Goal: Task Accomplishment & Management: Complete application form

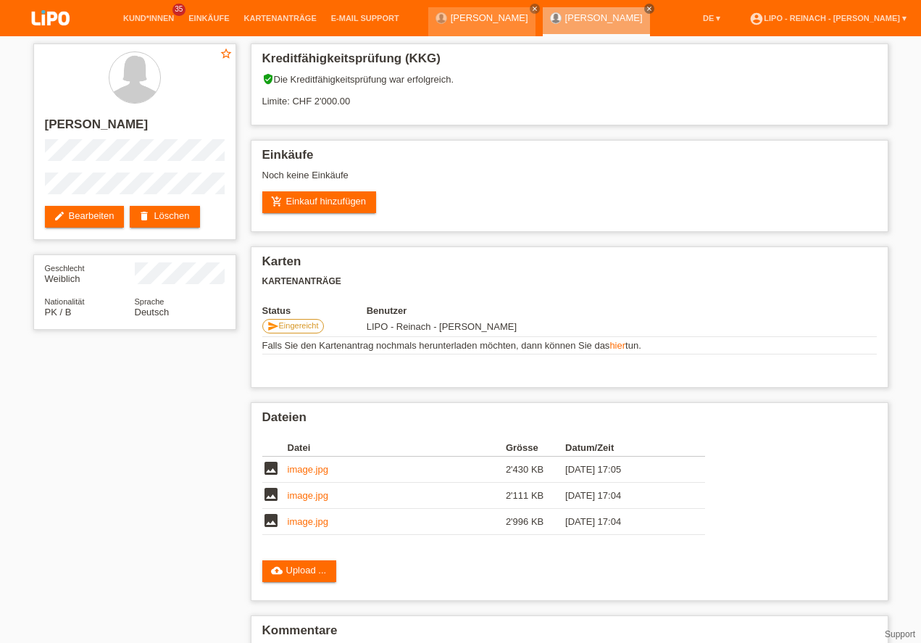
click at [57, 23] on img at bounding box center [50, 19] width 72 height 38
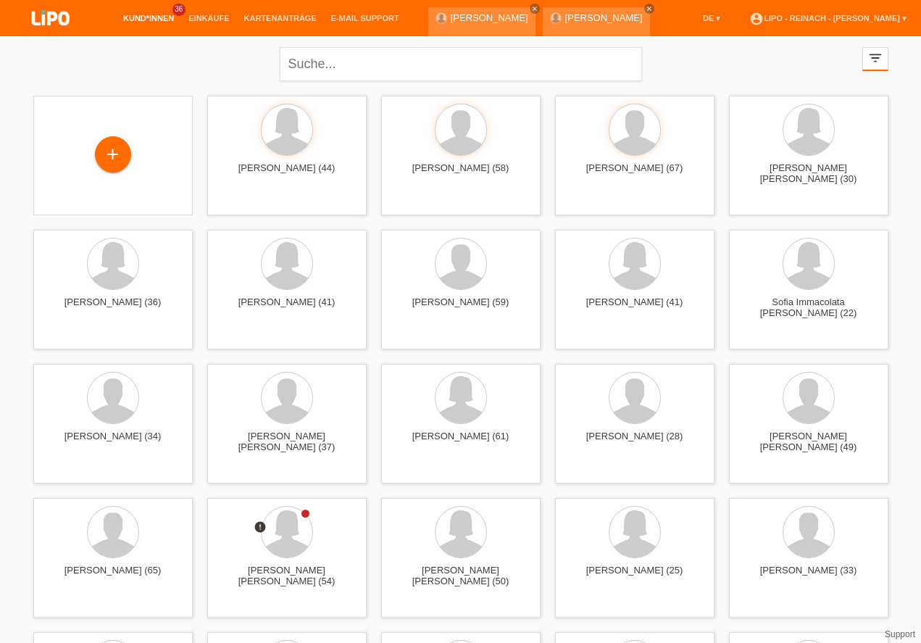
click at [47, 19] on img at bounding box center [50, 19] width 72 height 38
click at [257, 601] on span "Anzeigen" at bounding box center [247, 604] width 39 height 11
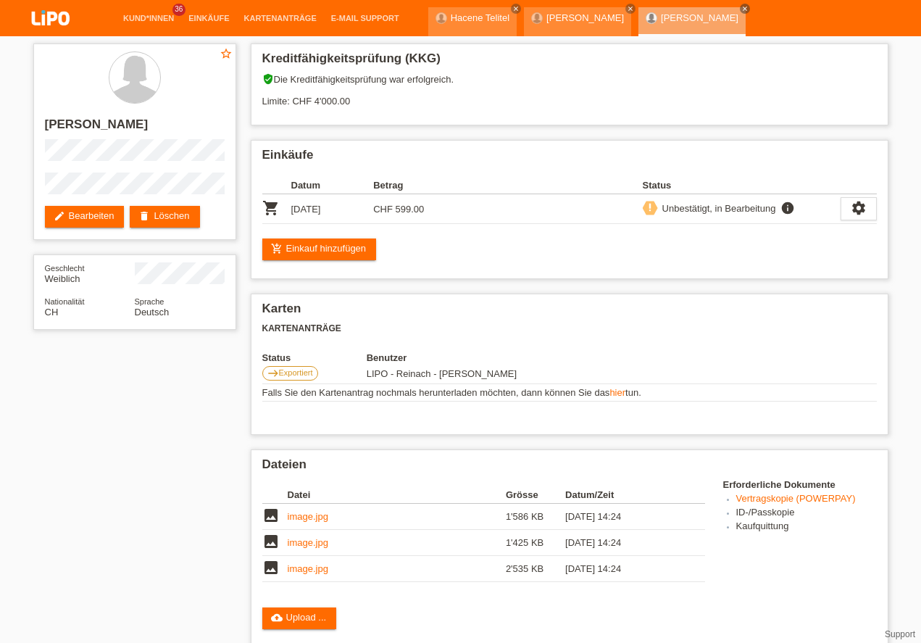
click at [56, 20] on img at bounding box center [50, 19] width 72 height 38
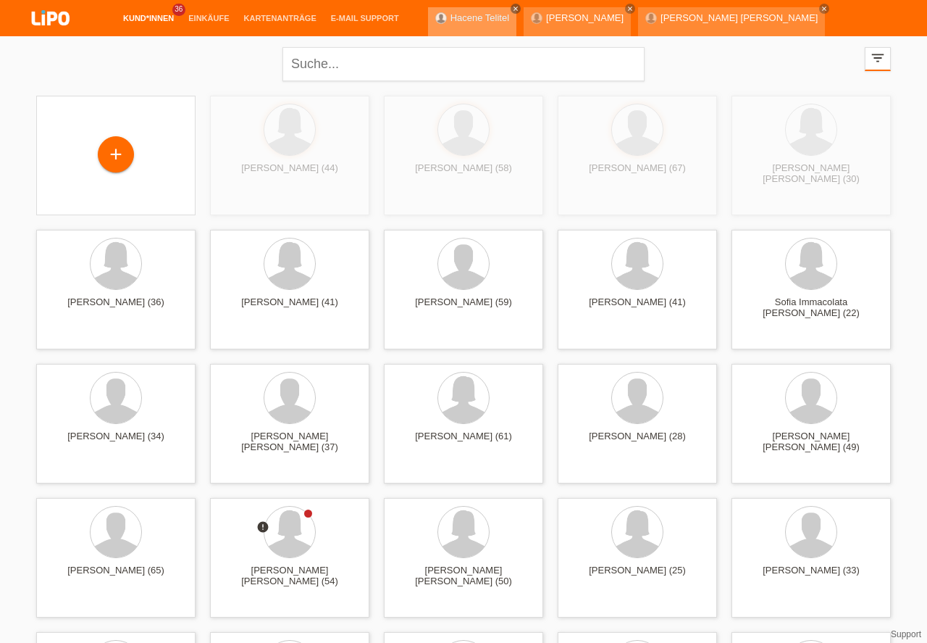
click at [512, 9] on icon "close" at bounding box center [515, 8] width 7 height 7
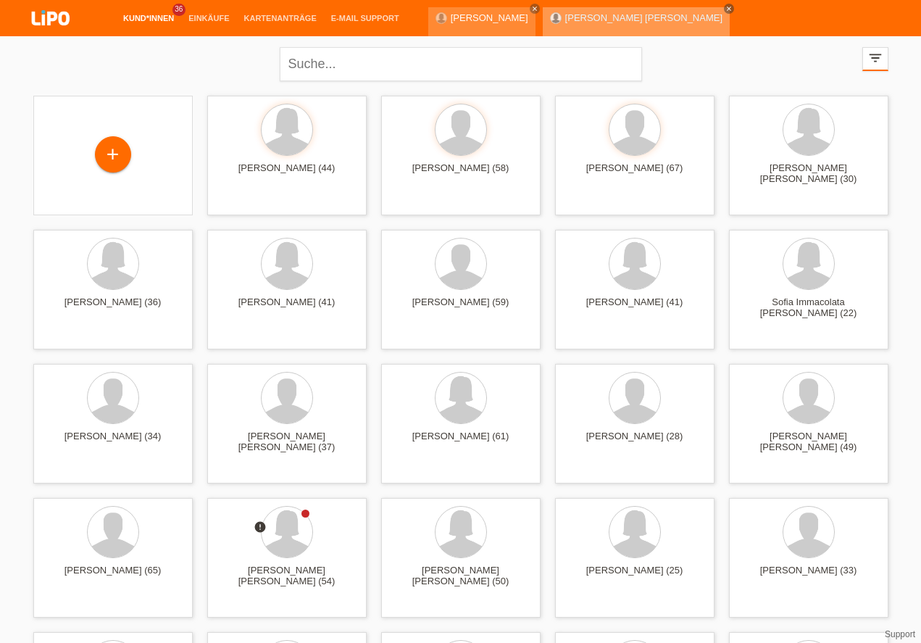
click at [725, 10] on icon "close" at bounding box center [728, 8] width 7 height 7
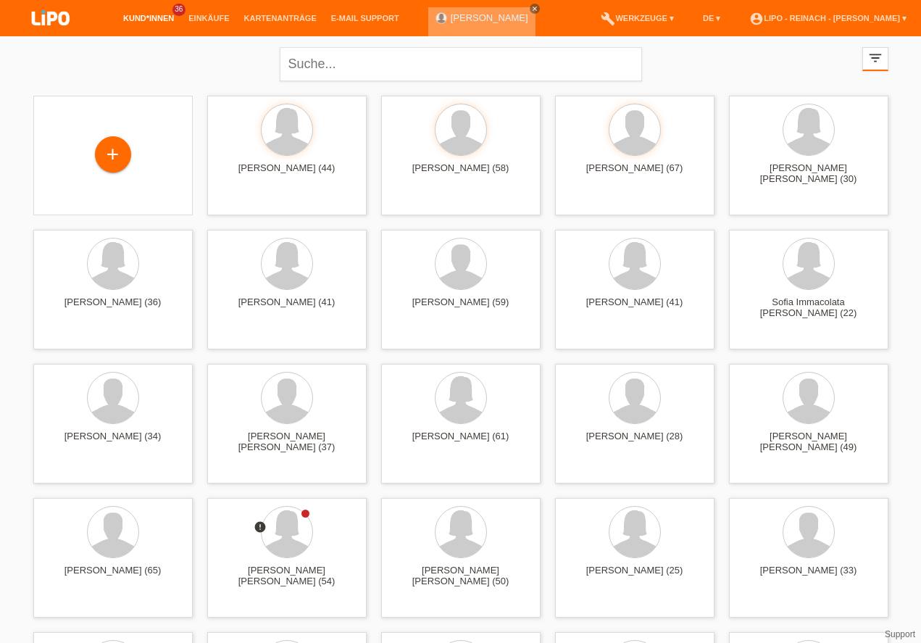
click at [531, 7] on icon "close" at bounding box center [534, 8] width 7 height 7
click at [829, 17] on link "account_circle LIPO - Reinach - [PERSON_NAME] ▾" at bounding box center [828, 18] width 172 height 9
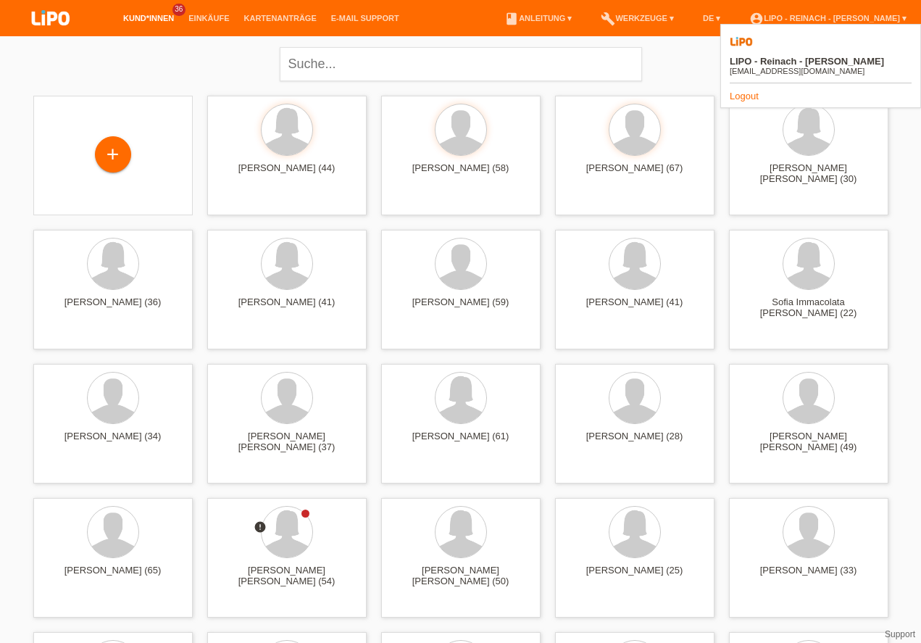
click at [740, 91] on link "Logout" at bounding box center [744, 96] width 29 height 11
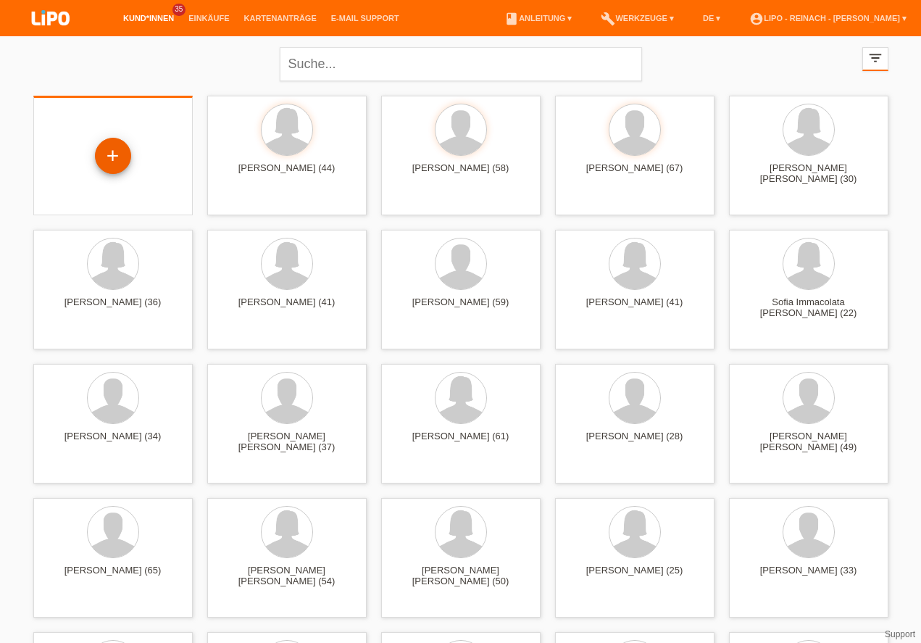
click at [122, 159] on div "+" at bounding box center [113, 155] width 35 height 25
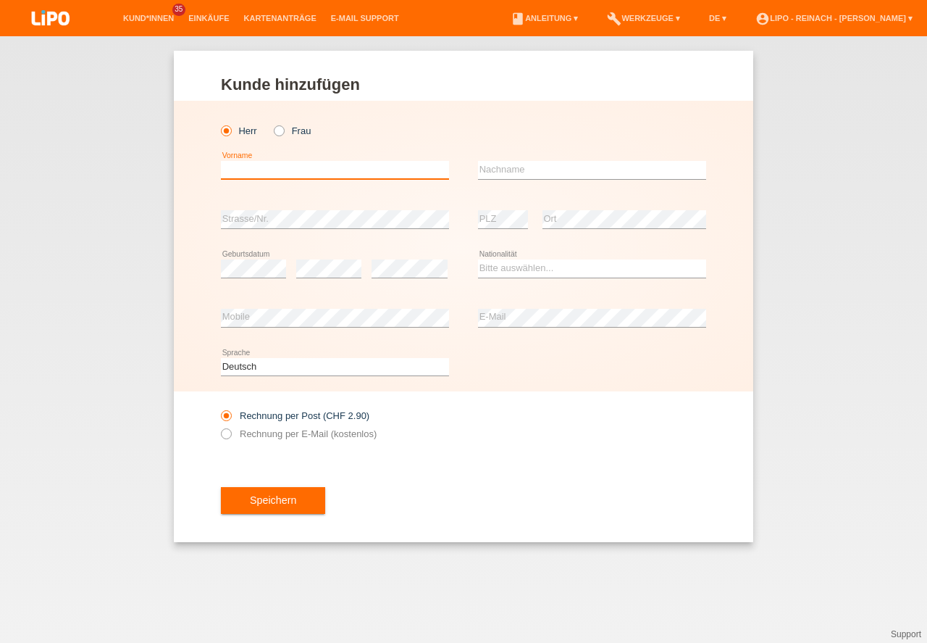
click at [244, 168] on input "text" at bounding box center [335, 170] width 228 height 18
type input "[PERSON_NAME]"
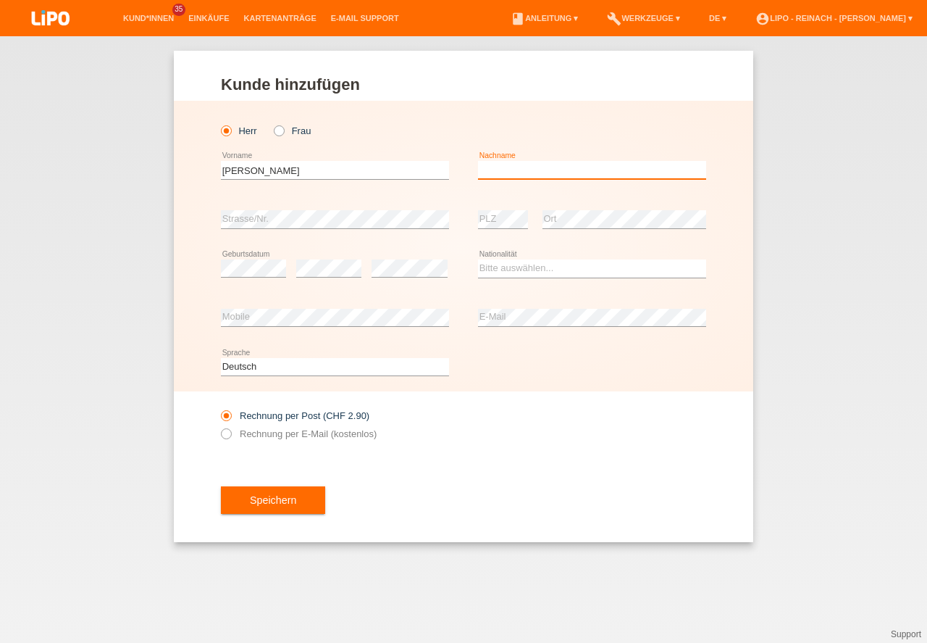
click at [539, 175] on input "text" at bounding box center [592, 170] width 228 height 18
type input "Djawuneh"
click at [491, 201] on div "error PLZ" at bounding box center [503, 219] width 50 height 49
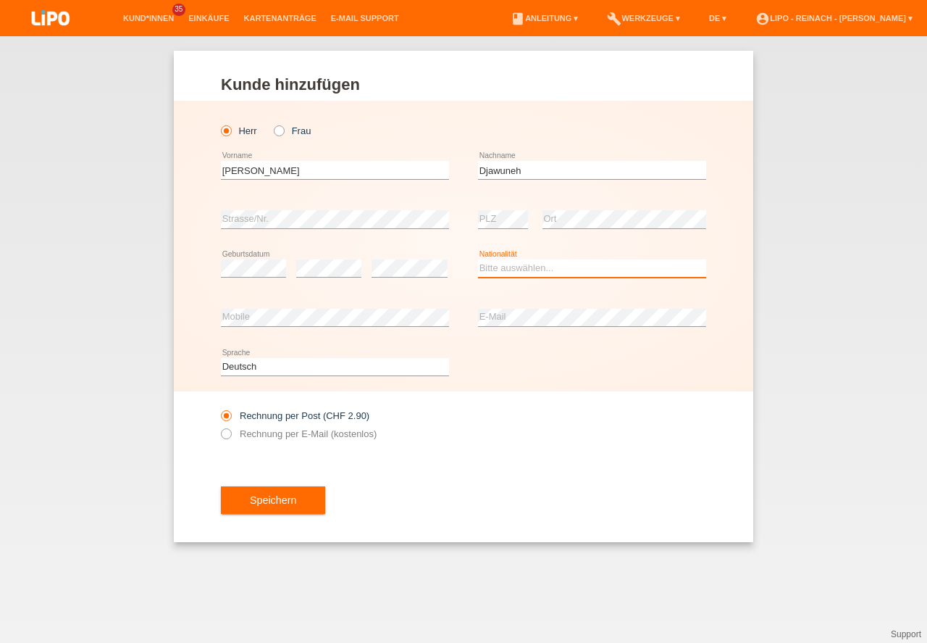
click at [524, 267] on select "Bitte auswählen... Schweiz Deutschland Liechtenstein Österreich ------------ Af…" at bounding box center [592, 267] width 228 height 17
select select "DE"
click at [0, 0] on option "Deutschland" at bounding box center [0, 0] width 0 height 0
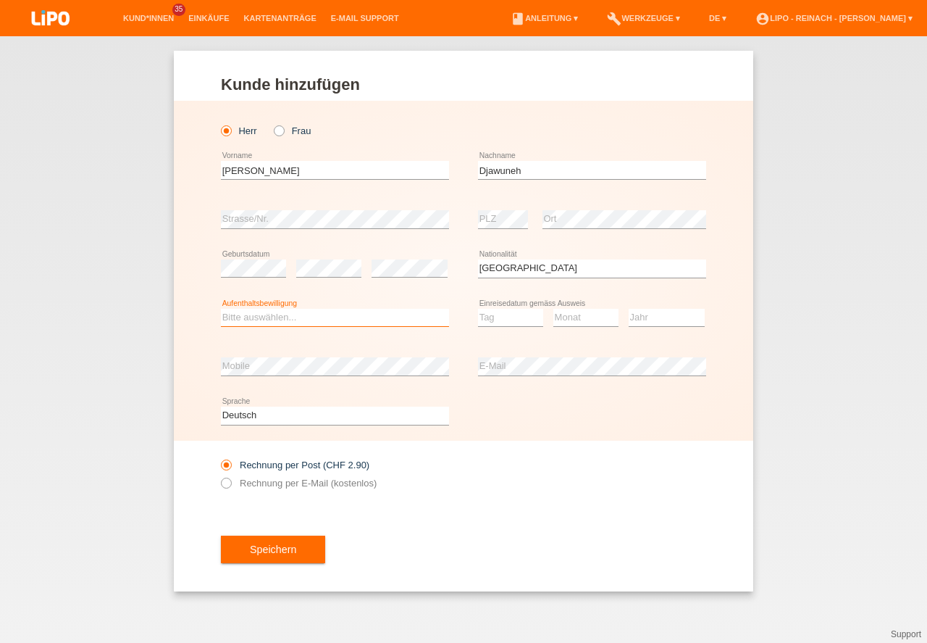
click at [304, 317] on select "Bitte auswählen... C B B - Flüchtlingsstatus Andere" at bounding box center [335, 317] width 228 height 17
select select "B"
click at [0, 0] on option "B" at bounding box center [0, 0] width 0 height 0
click at [492, 317] on select "Tag 01 02 03 04 05 06 07 08 09 10 11" at bounding box center [510, 317] width 65 height 17
select select "12"
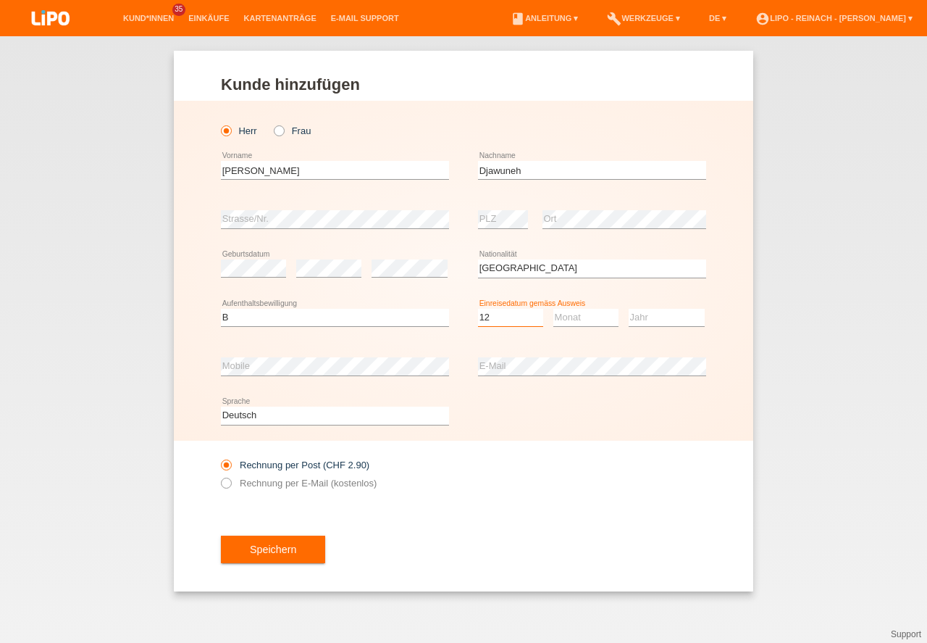
click at [0, 0] on option "12" at bounding box center [0, 0] width 0 height 0
click at [577, 322] on select "Monat 01 02 03 04 05 06 07 08 09 10 11" at bounding box center [586, 317] width 65 height 17
select select "11"
click at [0, 0] on option "11" at bounding box center [0, 0] width 0 height 0
click at [651, 321] on select "Jahr 2025 2024 2023 2022 2021 2020 2019 2018 2017 2016 2015 2014 2013 2012 2011…" at bounding box center [667, 317] width 76 height 17
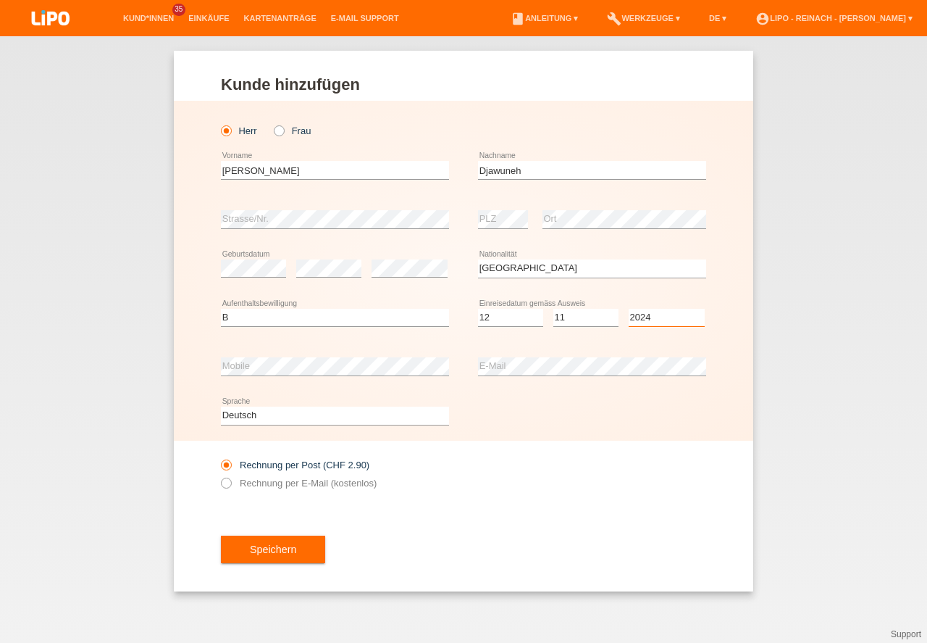
click at [651, 321] on select "Jahr 2025 2024 2023 2022 2021 2020 2019 2018 2017 2016 2015 2014 2013 2012 2011…" at bounding box center [667, 317] width 76 height 17
select select "2024"
click at [227, 477] on div "Rechnung per Post (CHF 2.90) Rechnung per E-Mail (kostenlos)" at bounding box center [335, 474] width 228 height 36
click at [219, 475] on icon at bounding box center [219, 475] width 0 height 0
click at [230, 485] on input "Rechnung per E-Mail (kostenlos)" at bounding box center [225, 486] width 9 height 18
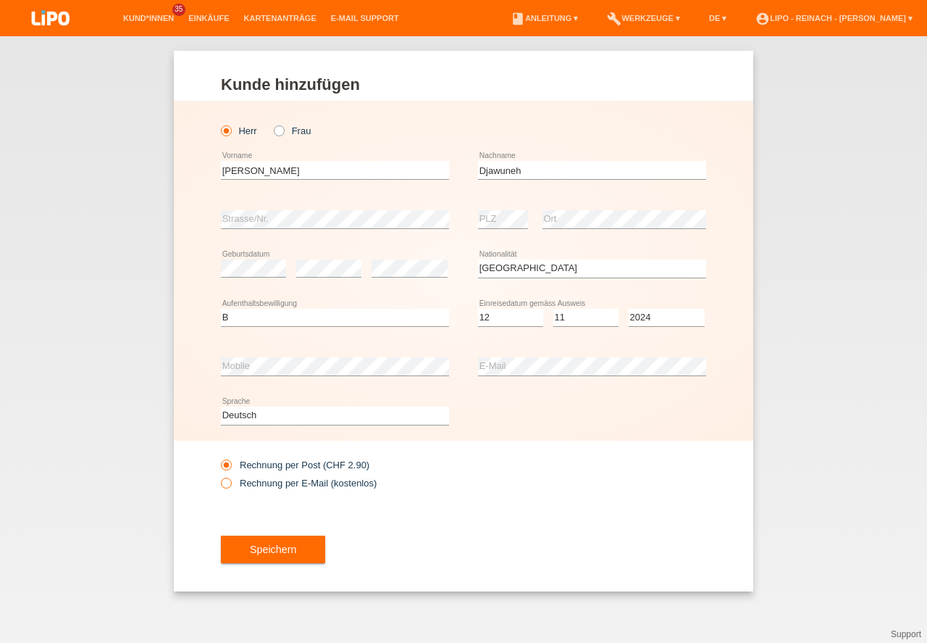
radio input "true"
click at [280, 560] on button "Speichern" at bounding box center [273, 549] width 104 height 28
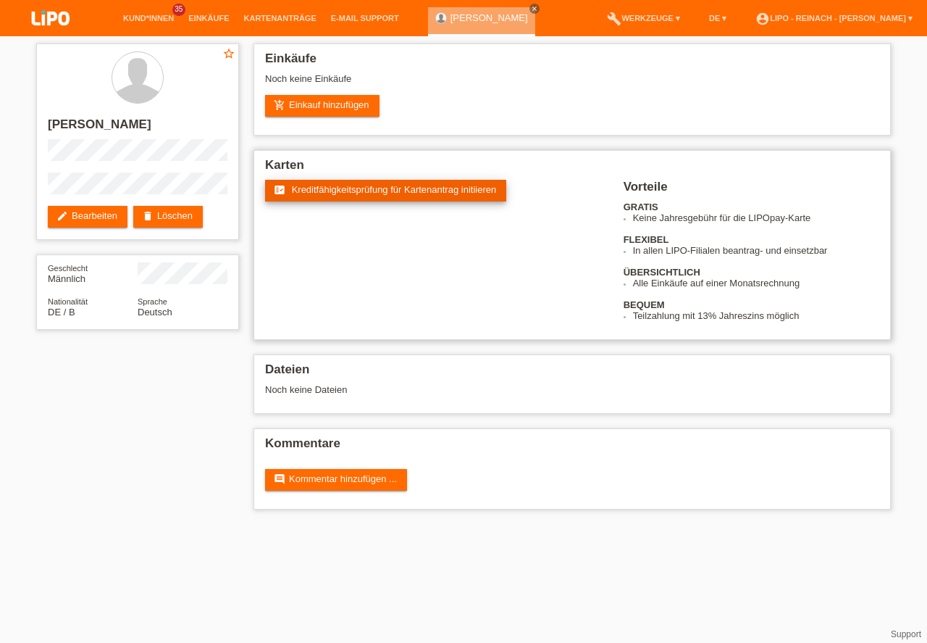
click at [379, 197] on link "fact_check Kreditfähigkeitsprüfung für Kartenantrag initiieren" at bounding box center [385, 191] width 241 height 22
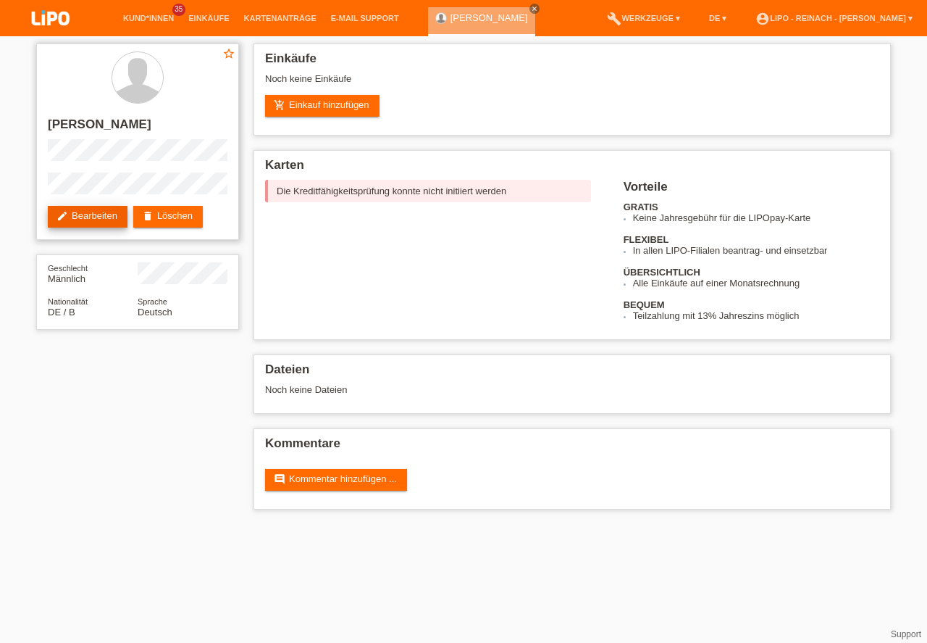
click at [109, 217] on link "edit Bearbeiten" at bounding box center [88, 217] width 80 height 22
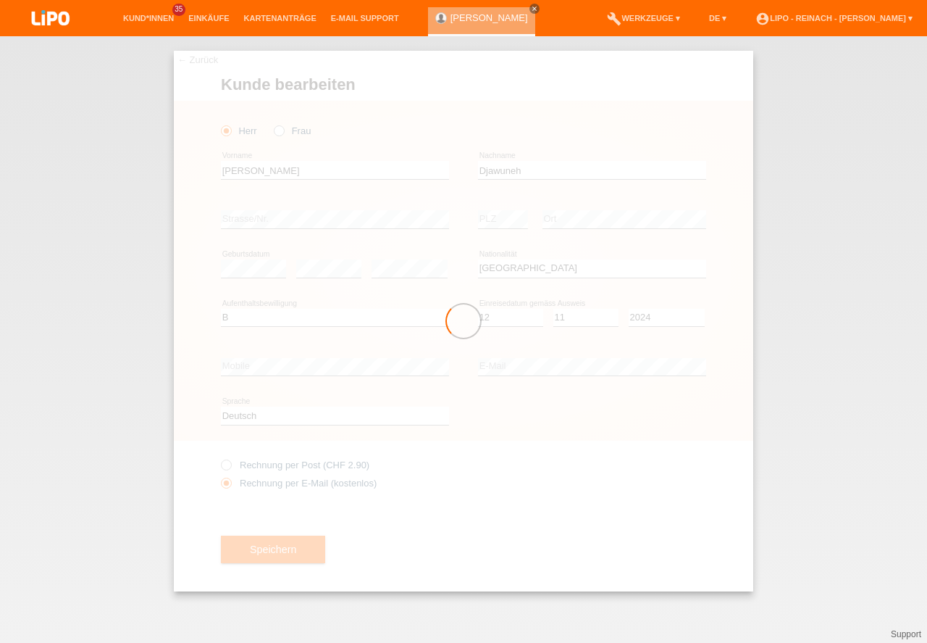
select select "DE"
select select "B"
select select "12"
select select "11"
select select "2024"
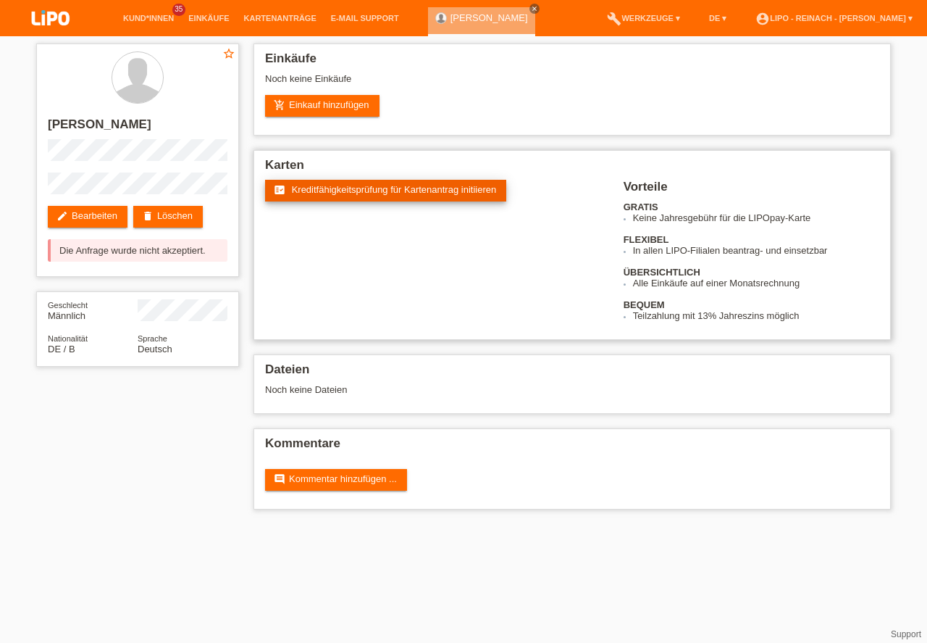
click at [367, 182] on link "fact_check Kreditfähigkeitsprüfung für Kartenantrag initiieren" at bounding box center [385, 191] width 241 height 22
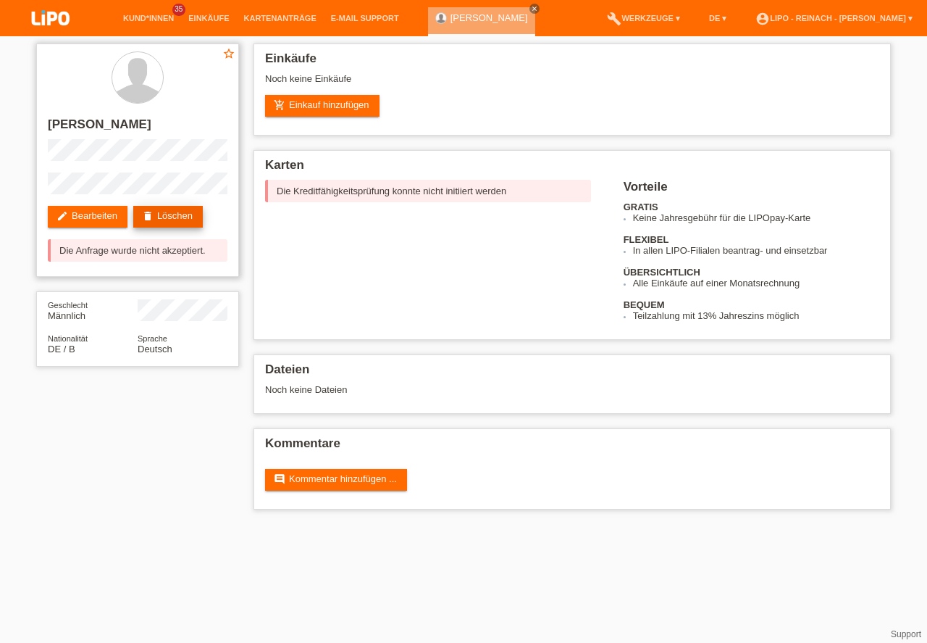
click at [180, 217] on link "delete Löschen" at bounding box center [168, 217] width 70 height 22
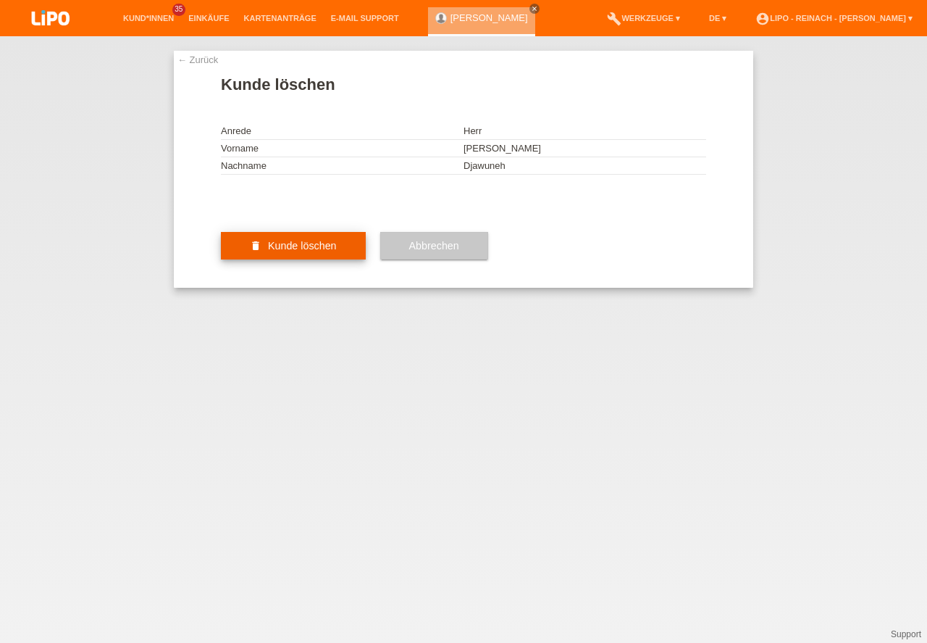
click at [340, 259] on button "delete Kunde löschen" at bounding box center [293, 246] width 145 height 28
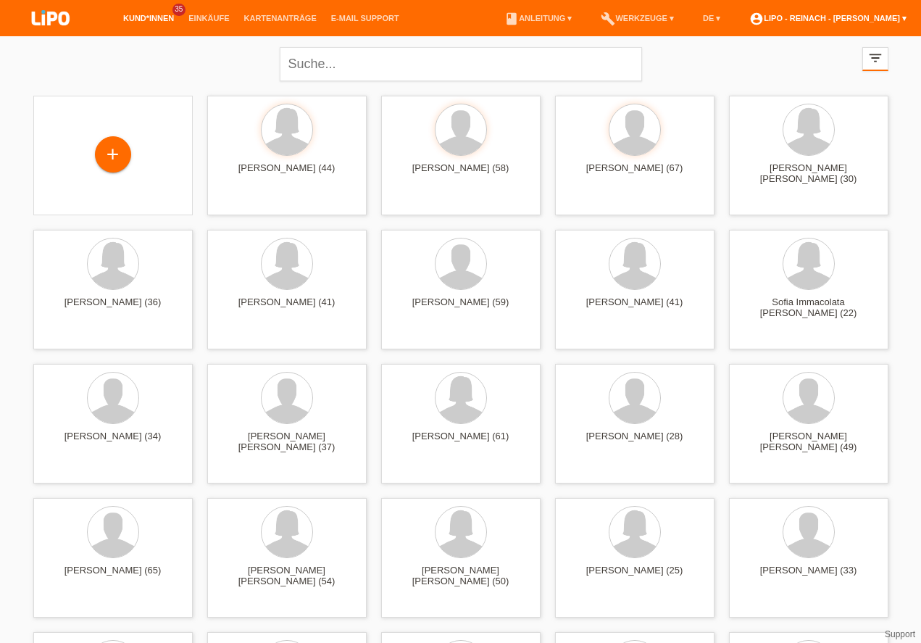
click at [838, 17] on link "account_circle LIPO - Reinach - [PERSON_NAME] ▾" at bounding box center [828, 18] width 172 height 9
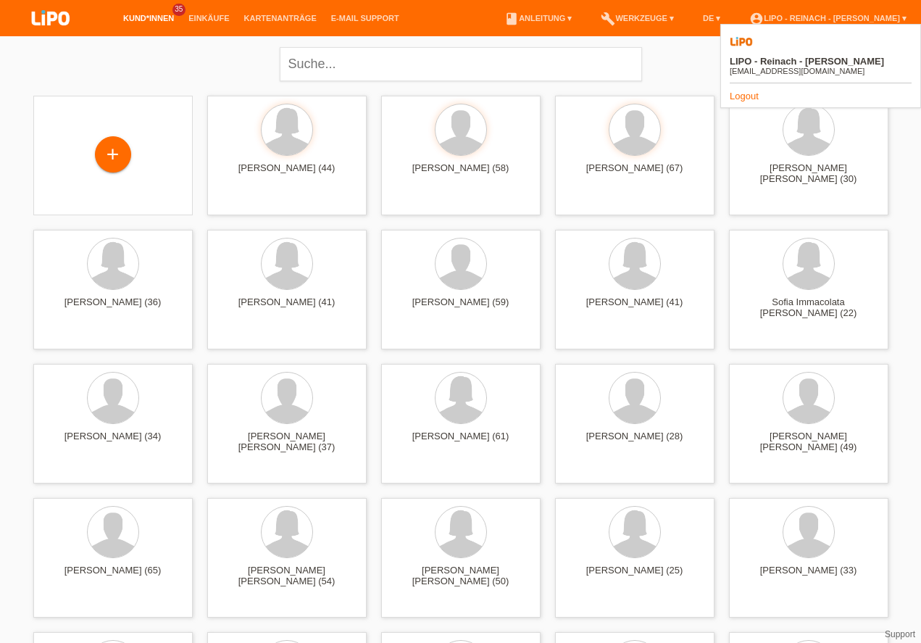
click at [159, 64] on div "close filter_list view_module Alle Kund*innen anzeigen star Markierte [PERSON_N…" at bounding box center [460, 62] width 869 height 52
click at [746, 91] on link "Logout" at bounding box center [744, 96] width 29 height 11
